Goal: Task Accomplishment & Management: Manage account settings

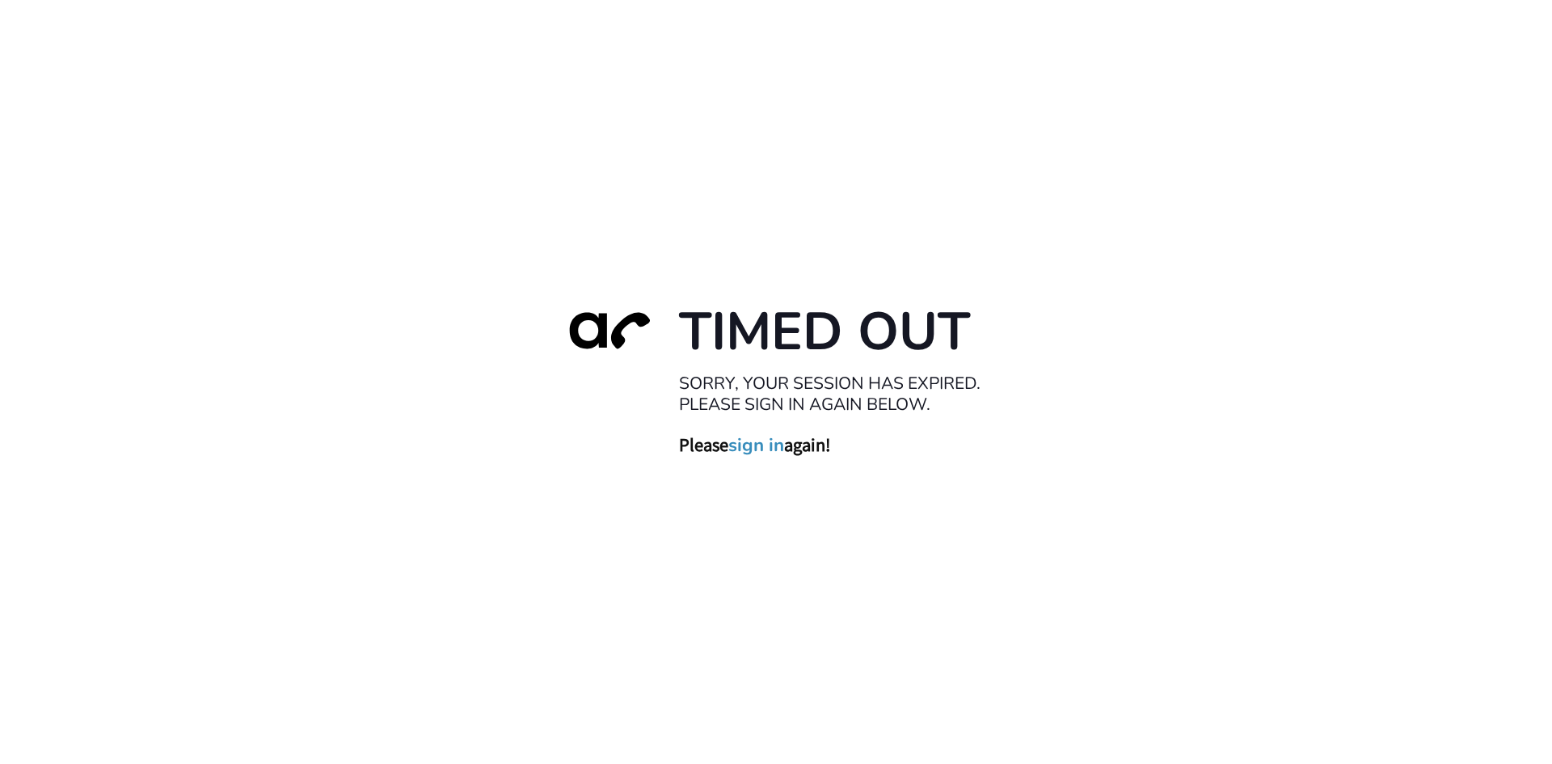
click at [766, 444] on link "sign in" at bounding box center [756, 444] width 56 height 23
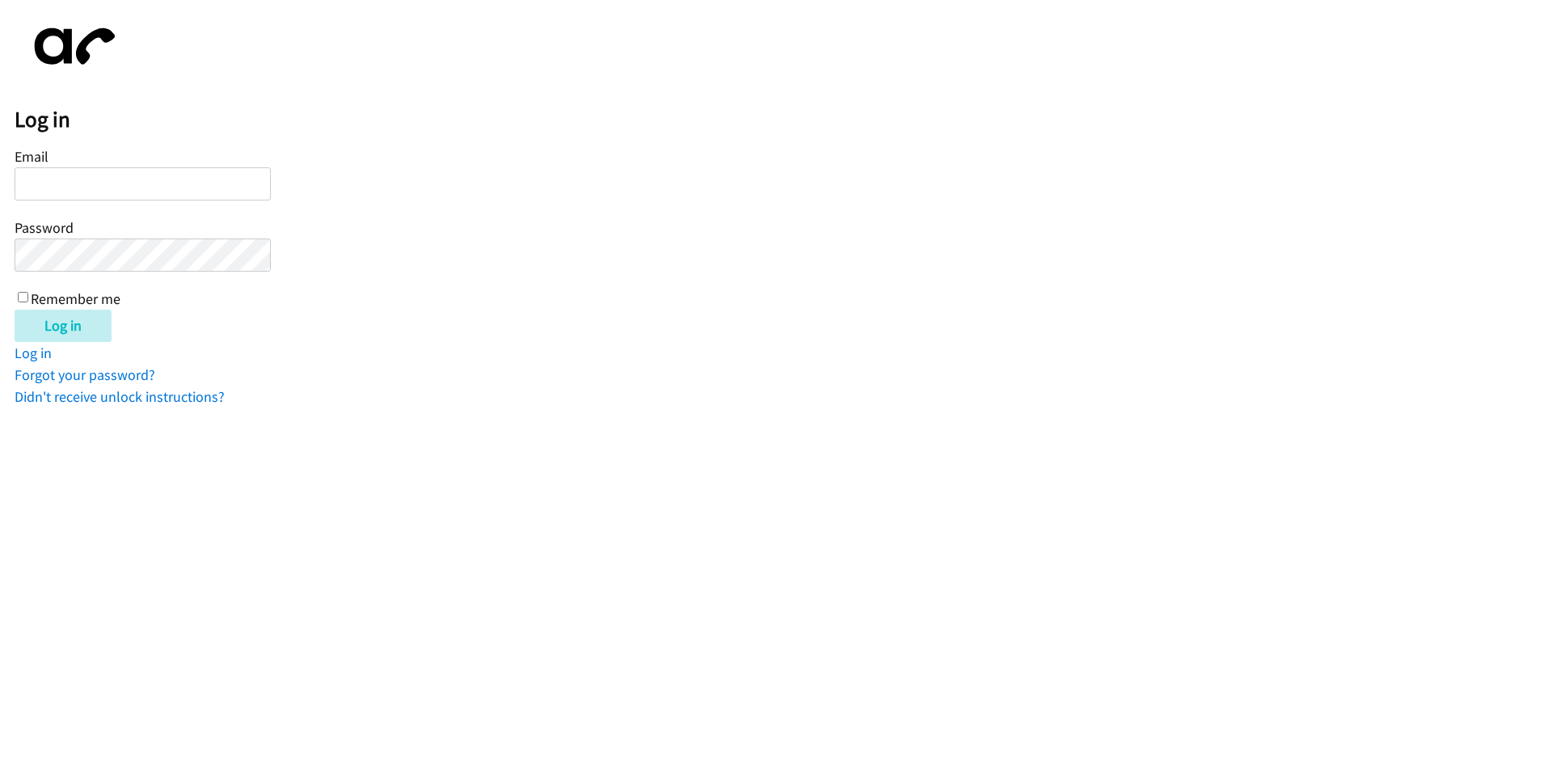
click at [194, 175] on input "Email" at bounding box center [143, 183] width 256 height 33
type input "Crisbieradames@gmail.com"
click at [171, 236] on div "Email Crisbieradames@gmail.com Password Remember me" at bounding box center [143, 226] width 256 height 165
click at [15, 310] on input "Log in" at bounding box center [63, 326] width 97 height 32
type input "Q"
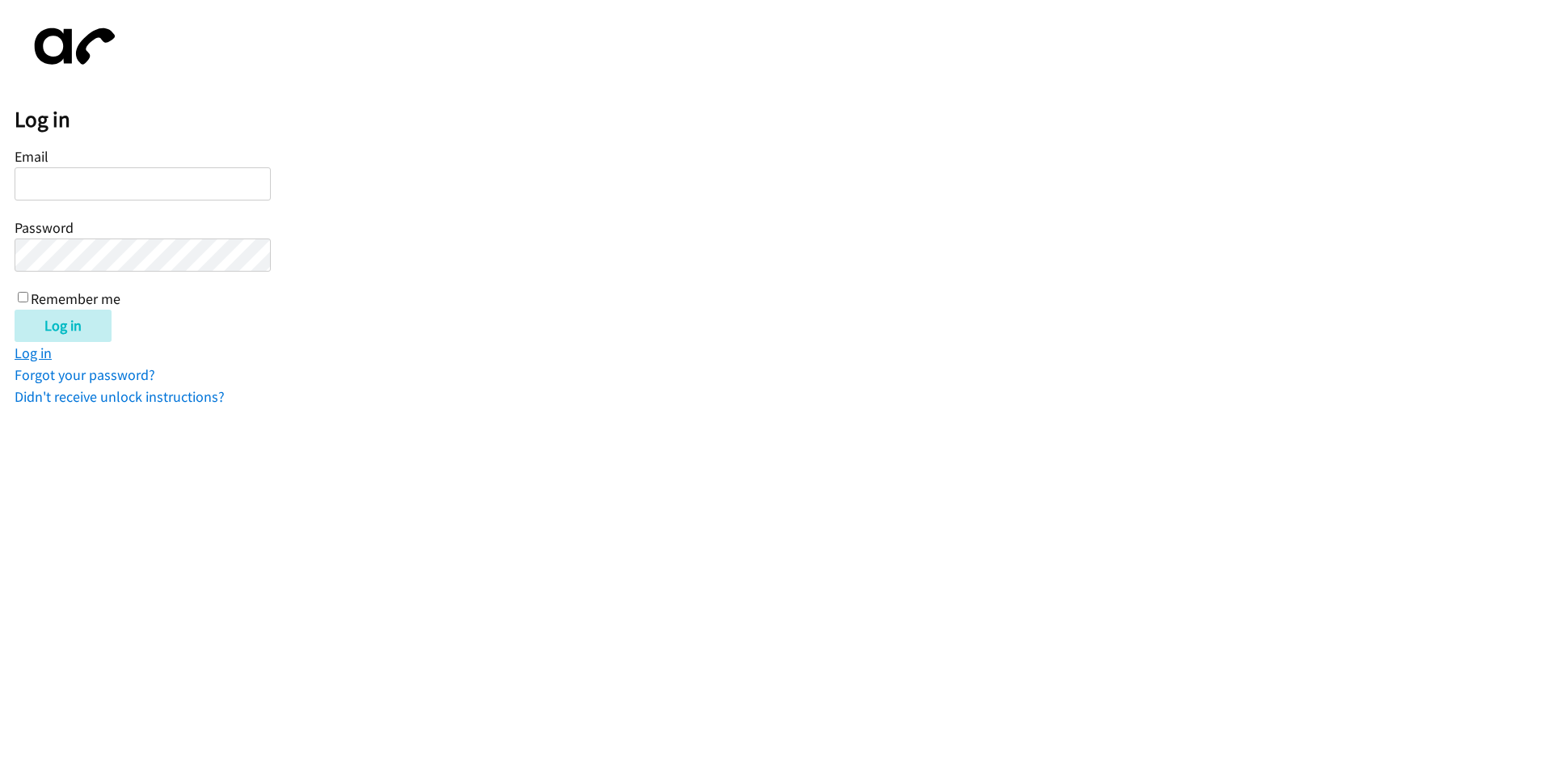
click at [44, 354] on link "Log in" at bounding box center [33, 353] width 37 height 19
click at [57, 379] on link "Forgot your password?" at bounding box center [85, 374] width 141 height 19
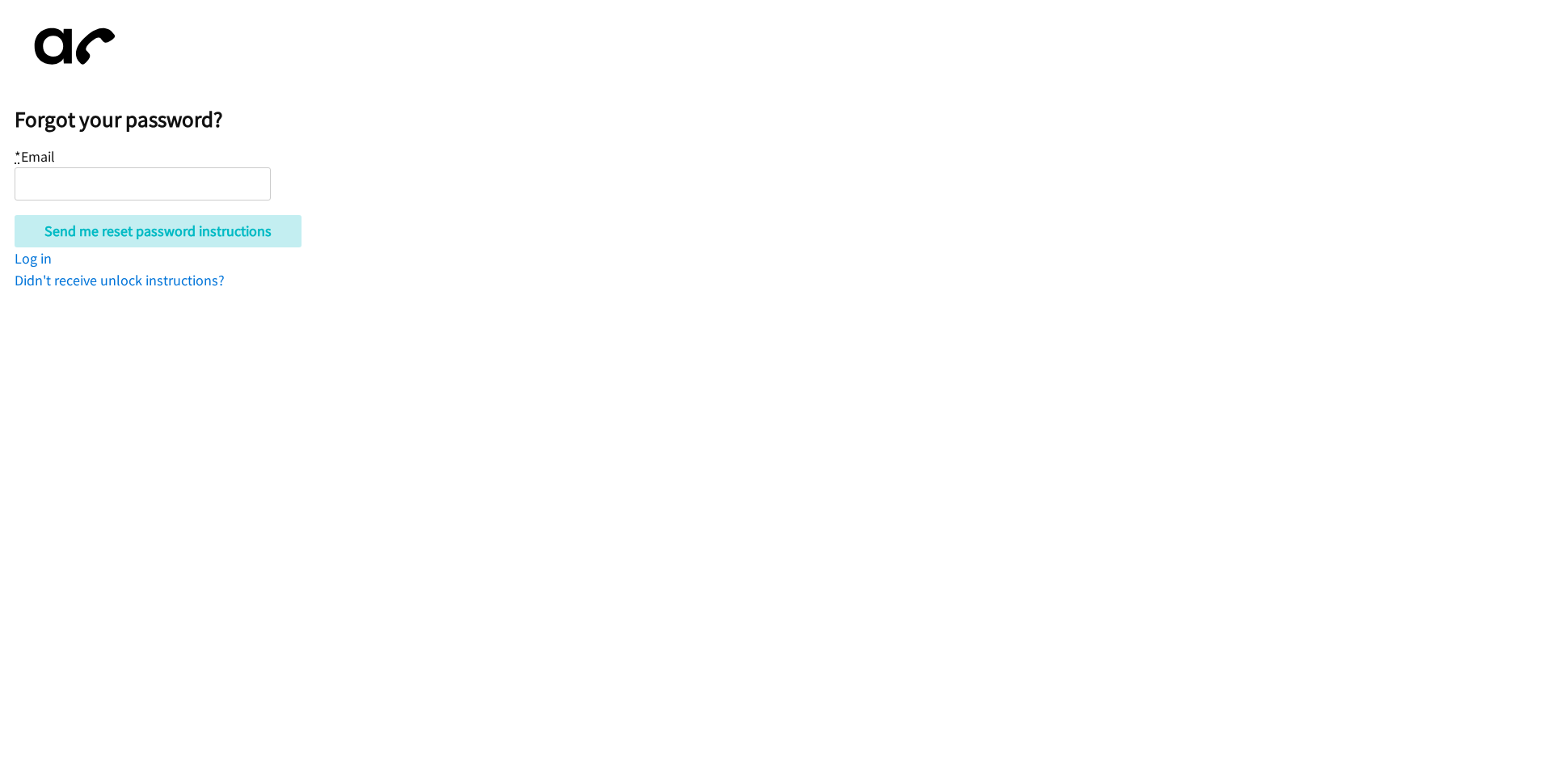
click at [148, 185] on input "* Email" at bounding box center [143, 183] width 256 height 33
type input "Crisbieradames@gmail.com"
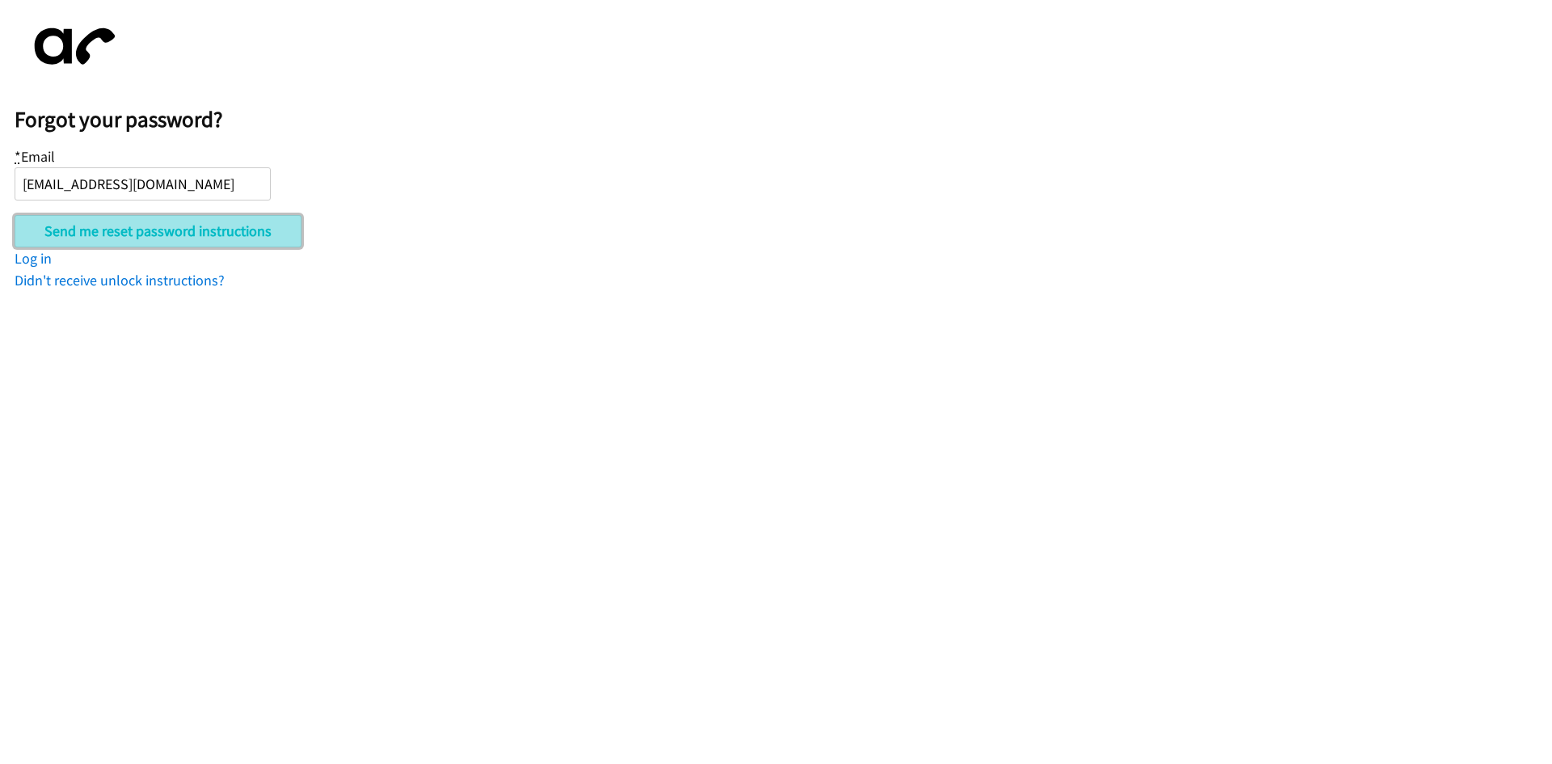
click at [154, 226] on input "Send me reset password instructions" at bounding box center [158, 231] width 287 height 32
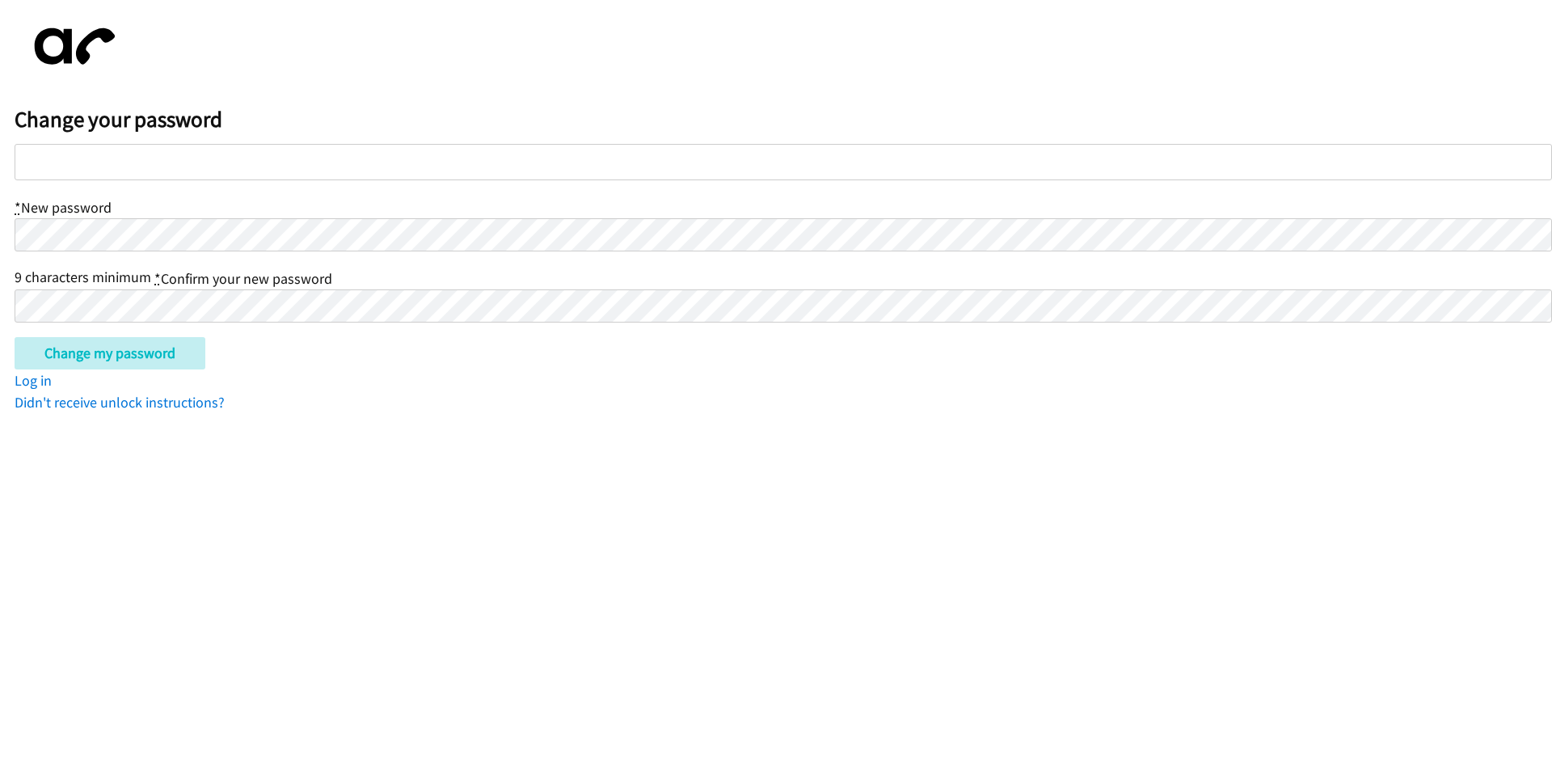
click at [166, 163] on div at bounding box center [783, 162] width 1537 height 36
drag, startPoint x: 24, startPoint y: 121, endPoint x: 235, endPoint y: 103, distance: 211.7
click at [210, 103] on div "Change your password * New password 9 characters minimum * Confirm your new pas…" at bounding box center [783, 214] width 1537 height 398
click at [136, 167] on div at bounding box center [783, 162] width 1537 height 36
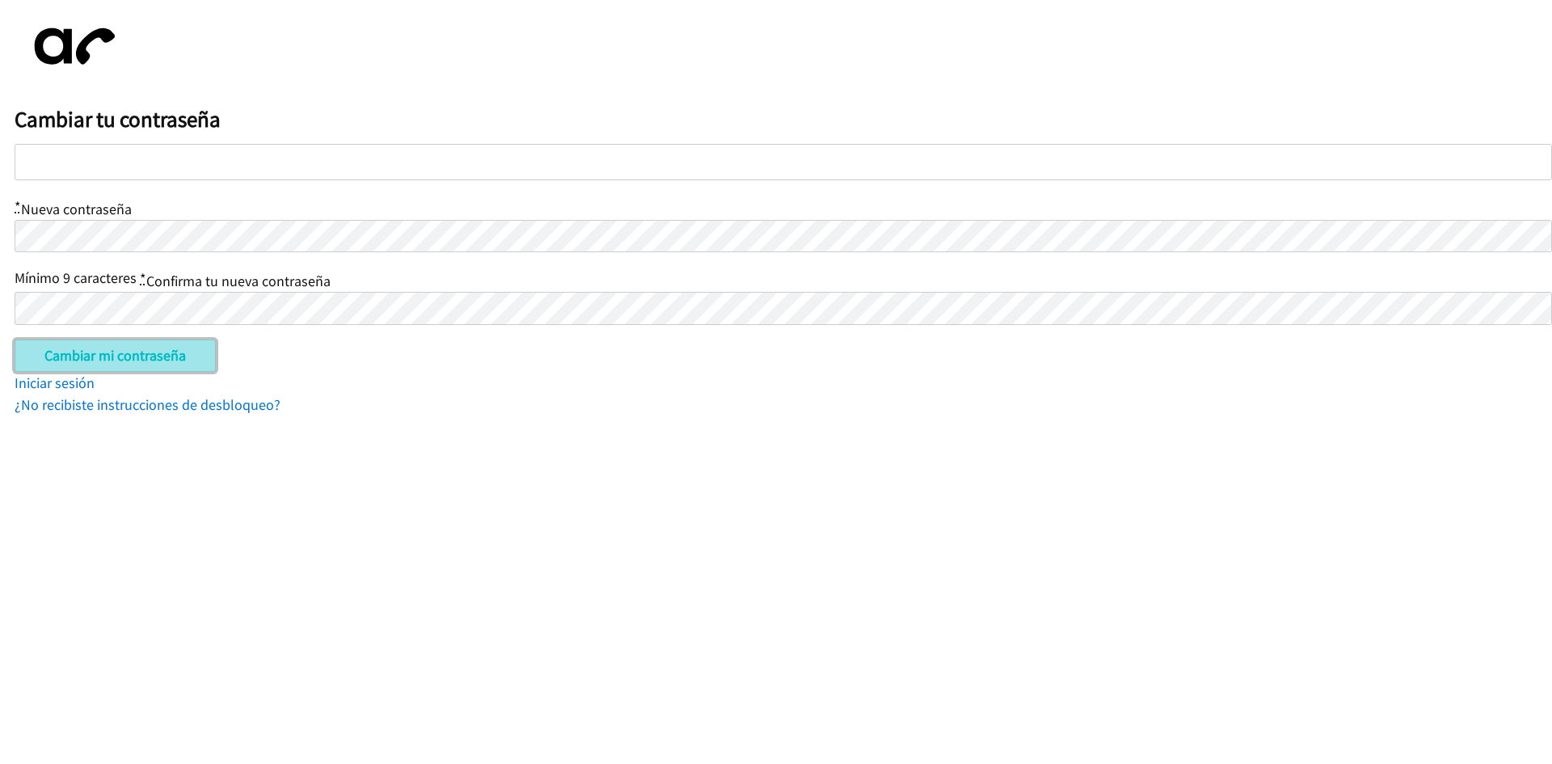
click at [91, 353] on input "Cambiar mi contraseña" at bounding box center [115, 355] width 201 height 32
type input "Change my password"
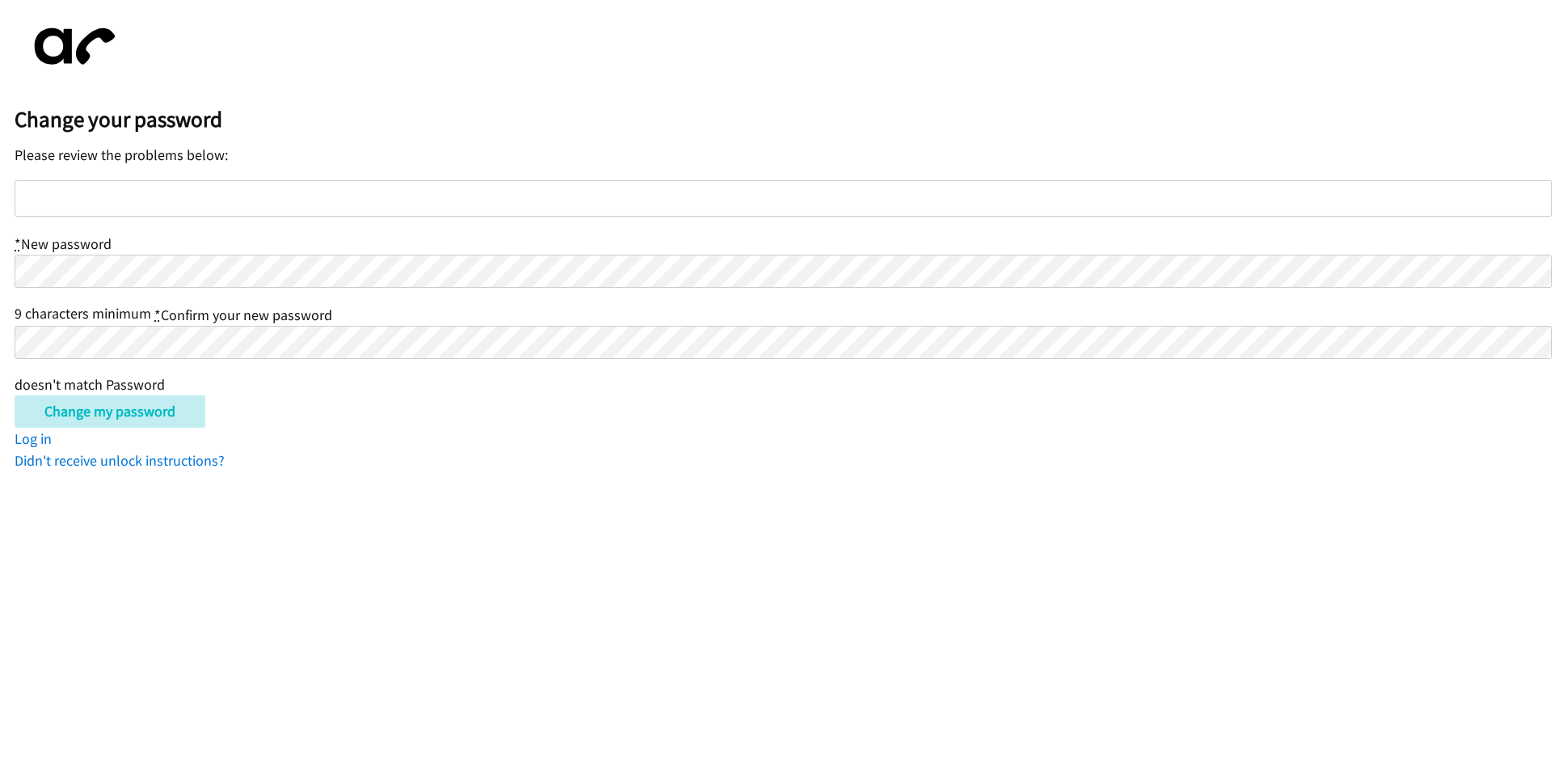
click at [244, 181] on div at bounding box center [783, 198] width 1537 height 36
click at [172, 160] on p "Please review the problems below:" at bounding box center [783, 155] width 1537 height 22
click at [546, 64] on div "Change your password Please review the problems below: * New password 9 charact…" at bounding box center [783, 243] width 1537 height 457
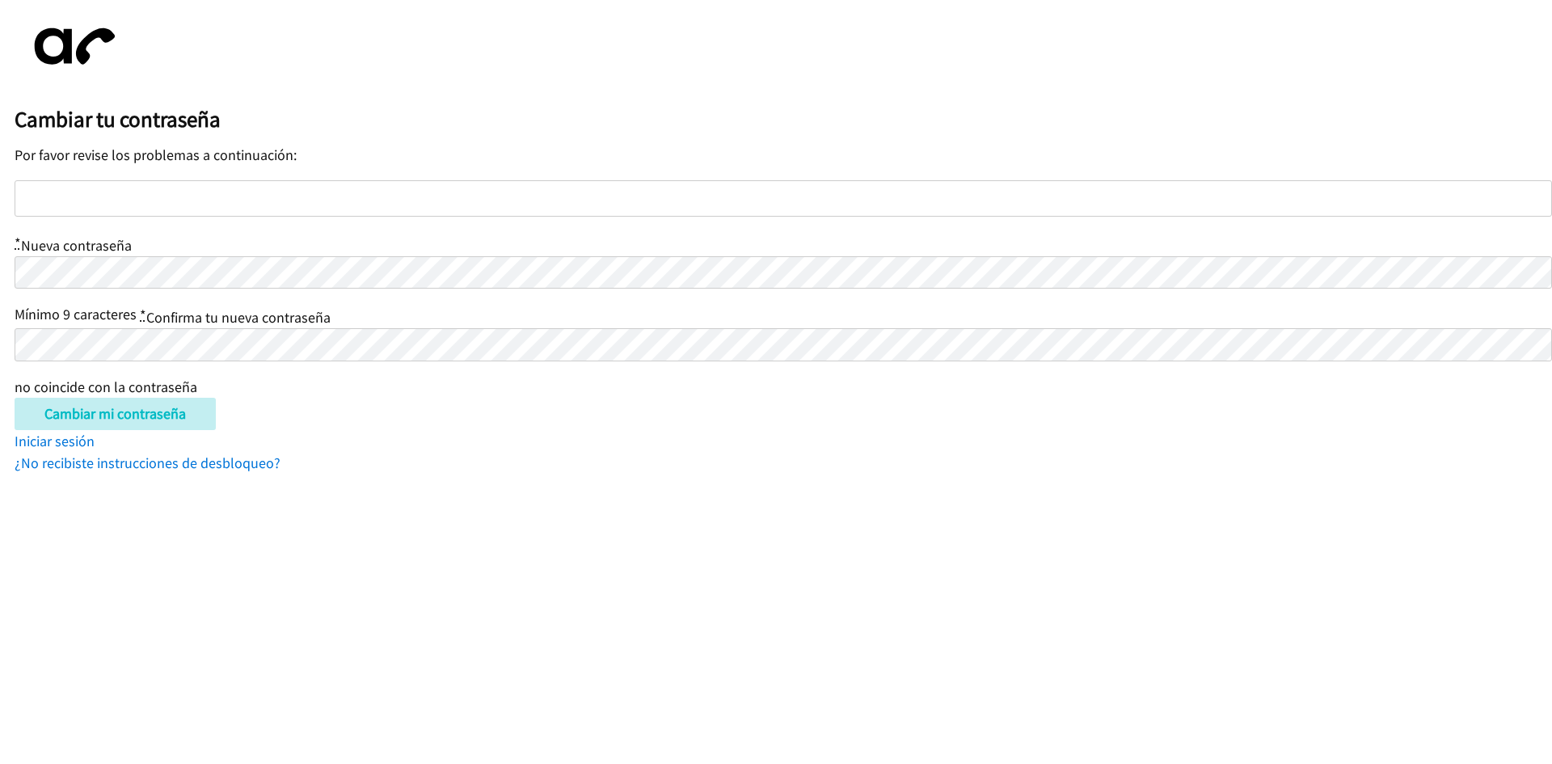
click at [382, 191] on div at bounding box center [783, 198] width 1537 height 36
click at [91, 413] on input "Cambiar mi contraseña" at bounding box center [115, 414] width 201 height 32
type input "Change my password"
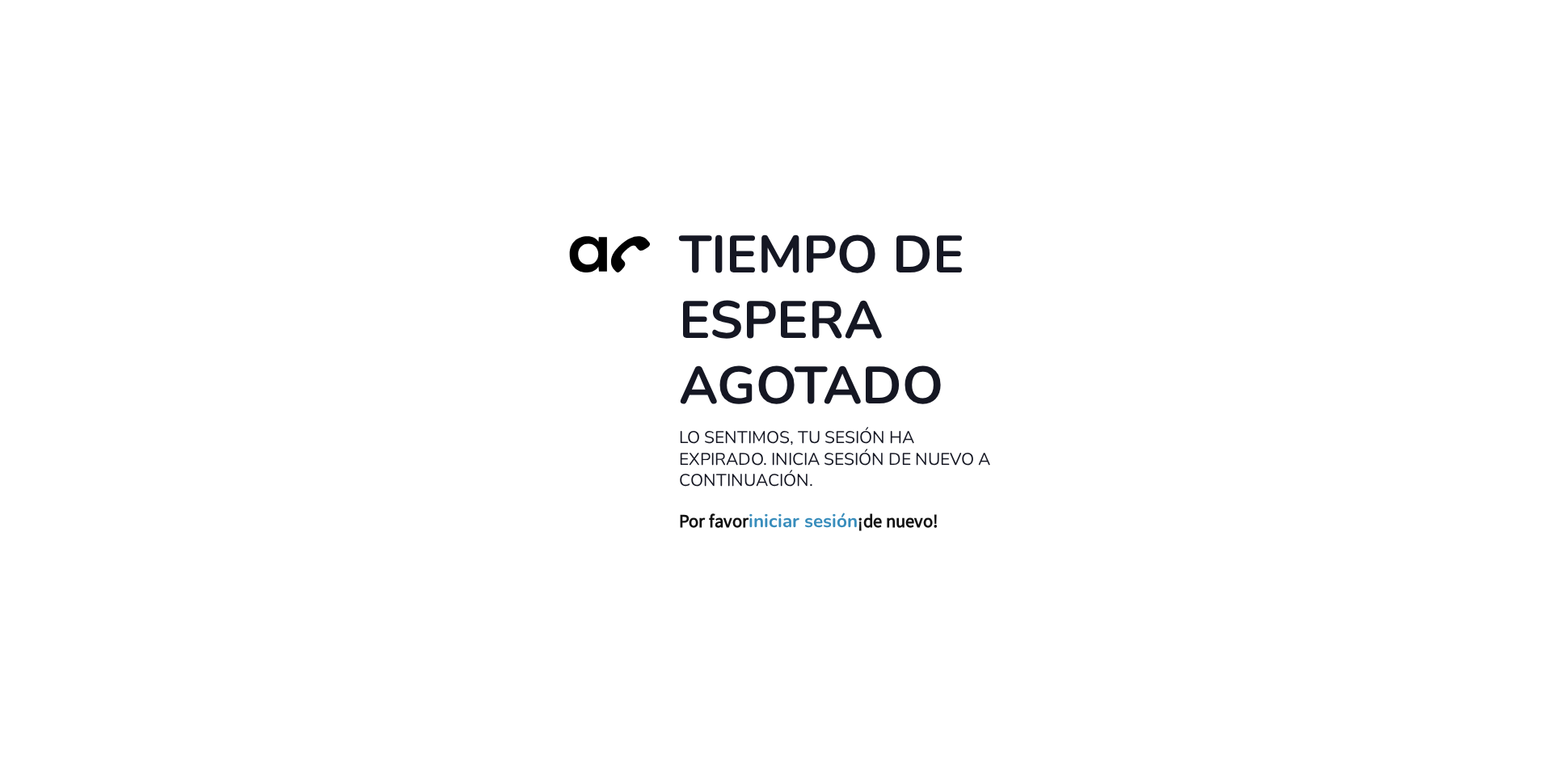
click at [819, 521] on font "iniciar sesión" at bounding box center [802, 520] width 109 height 25
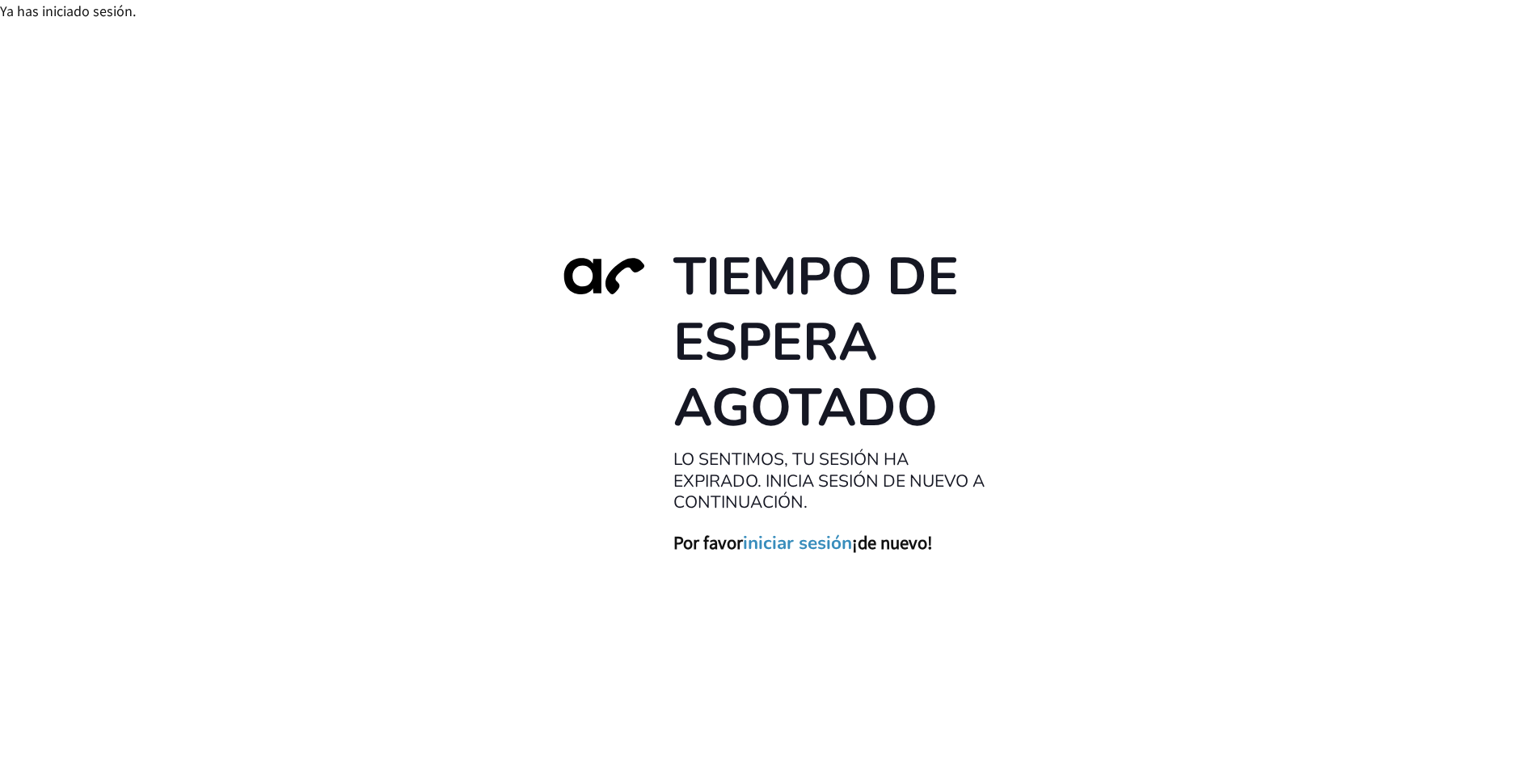
click at [786, 543] on font "iniciar sesión" at bounding box center [797, 542] width 109 height 25
click at [788, 542] on font "iniciar sesión" at bounding box center [797, 542] width 109 height 25
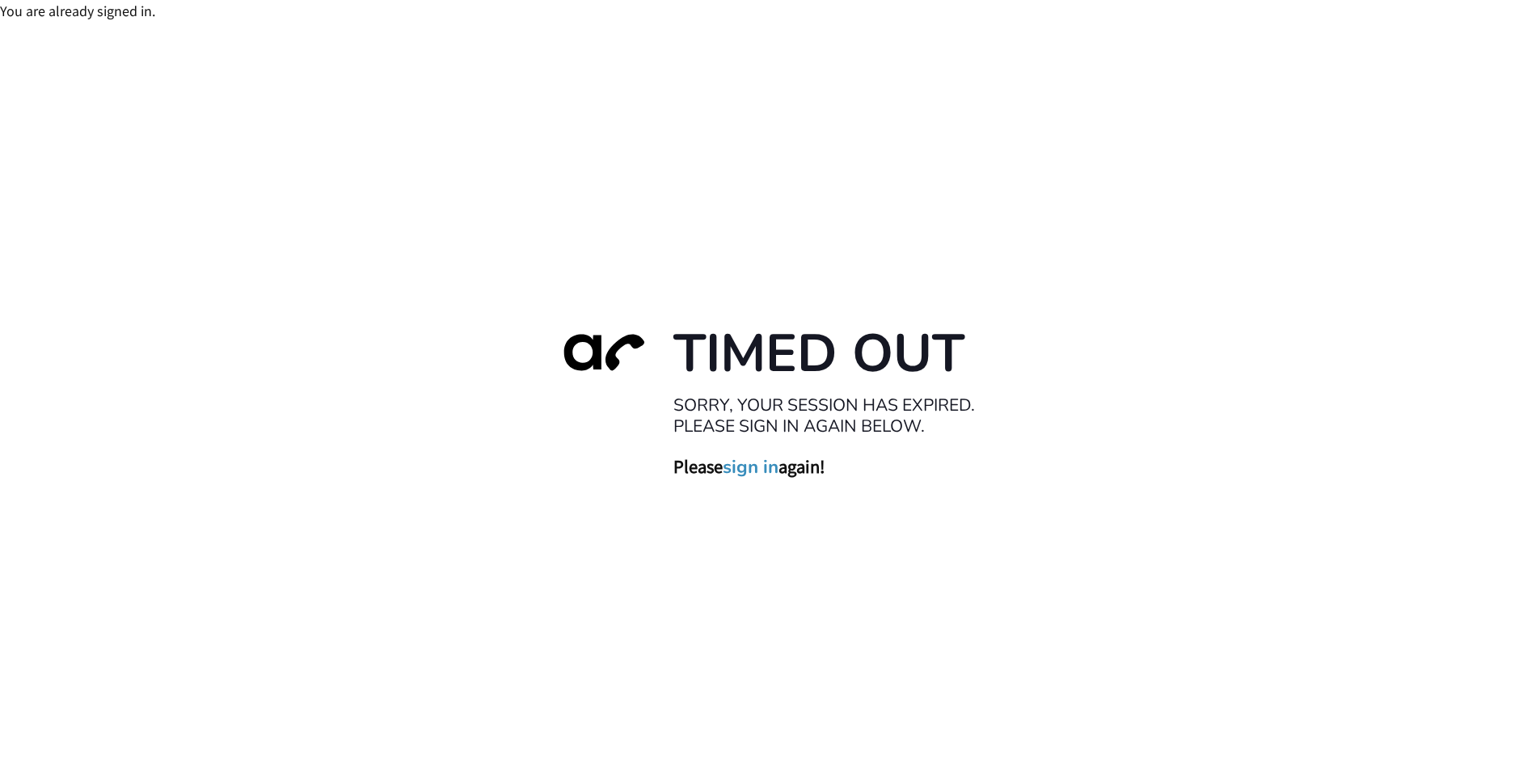
click at [790, 538] on div "Timed Out Sorry, your session has expired. Please sign in again below. Please s…" at bounding box center [770, 404] width 1540 height 764
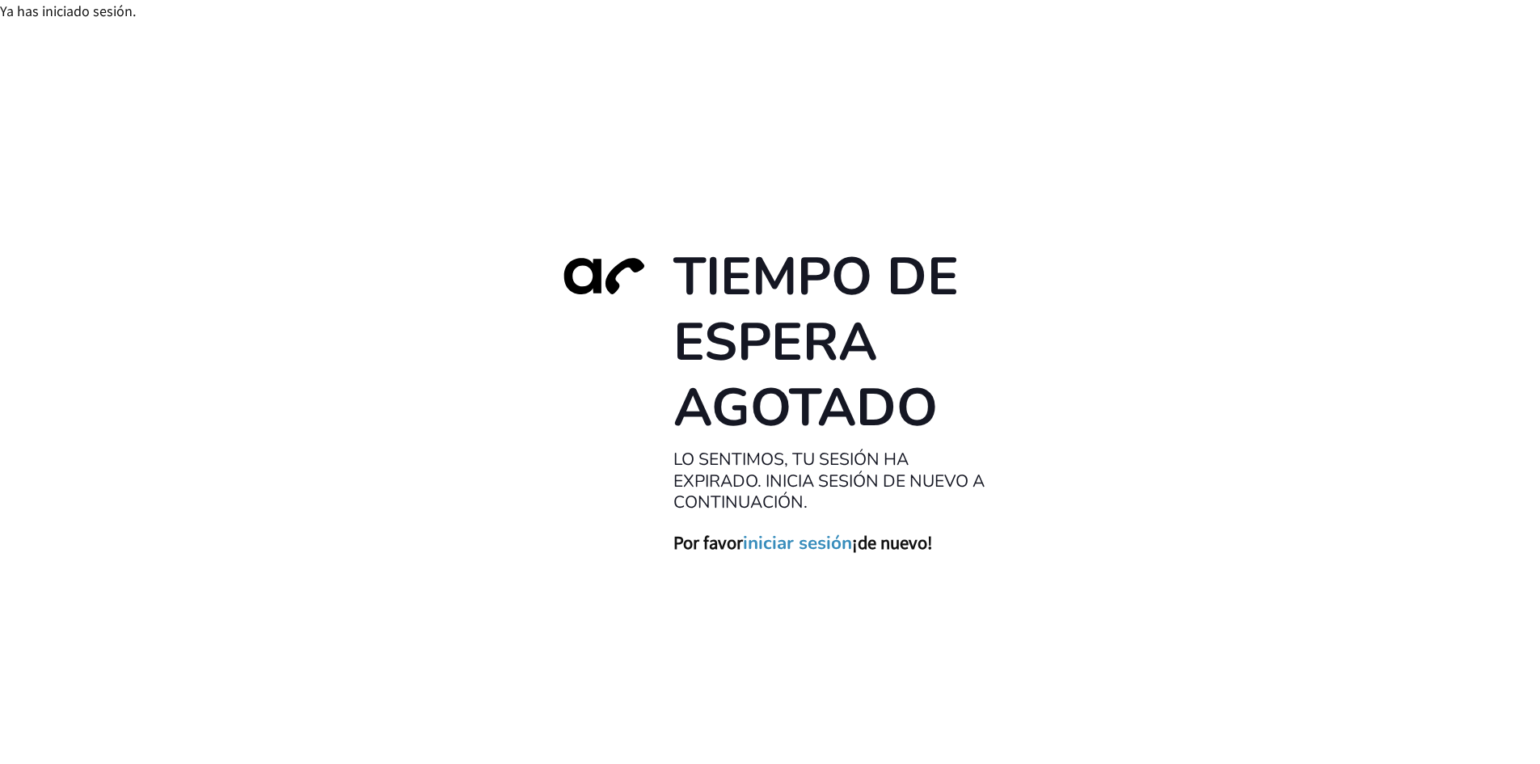
click at [787, 523] on div "Tiempo de espera agotado Lo sentimos, tu sesión ha expirado. Inicia sesión de n…" at bounding box center [770, 403] width 453 height 319
click at [785, 524] on div "Tiempo de espera agotado Lo sentimos, tu sesión ha expirado. Inicia sesión de n…" at bounding box center [770, 403] width 453 height 319
click at [783, 526] on div "Tiempo de espera agotado Lo sentimos, tu sesión ha expirado. Inicia sesión de n…" at bounding box center [770, 403] width 453 height 319
click at [803, 539] on font "iniciar sesión" at bounding box center [797, 542] width 109 height 25
